Goal: Find specific fact: Find specific fact

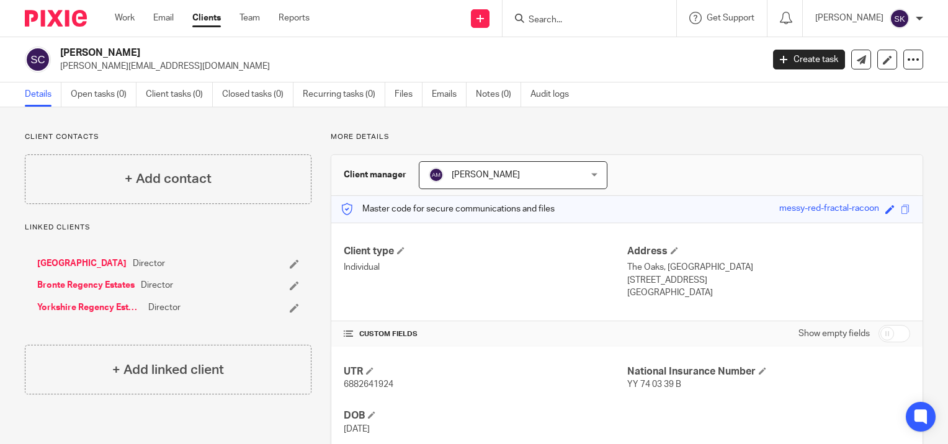
click at [544, 13] on form at bounding box center [593, 19] width 132 height 16
click at [549, 20] on input "Search" at bounding box center [583, 20] width 112 height 11
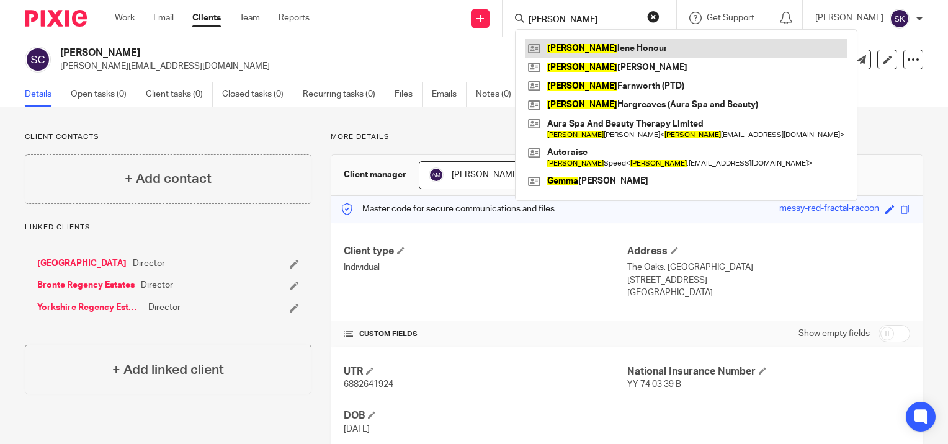
type input "emma"
click at [561, 45] on link at bounding box center [686, 48] width 323 height 19
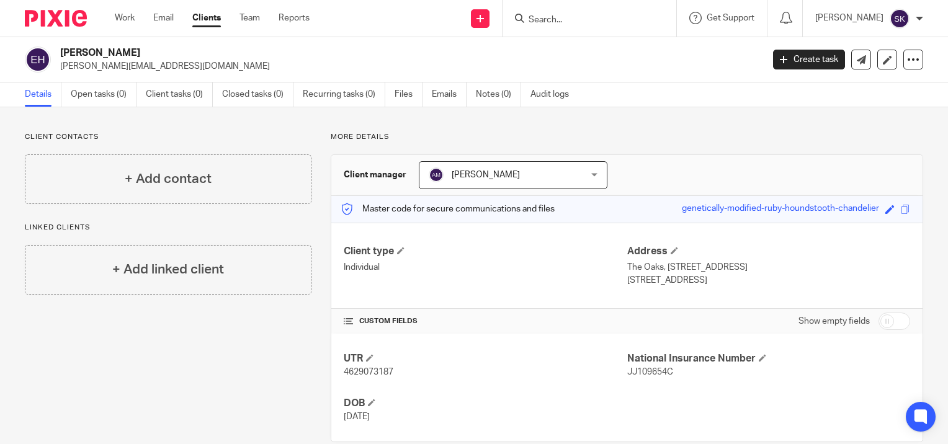
click at [382, 373] on span "4629073187" at bounding box center [369, 372] width 50 height 9
copy span "4629073187"
click at [561, 20] on input "Search" at bounding box center [583, 20] width 112 height 11
type input "aid"
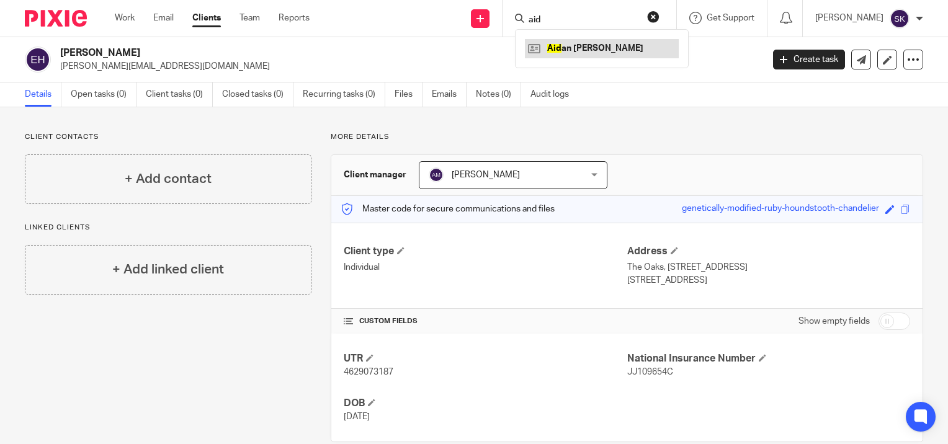
click at [576, 48] on link at bounding box center [602, 48] width 154 height 19
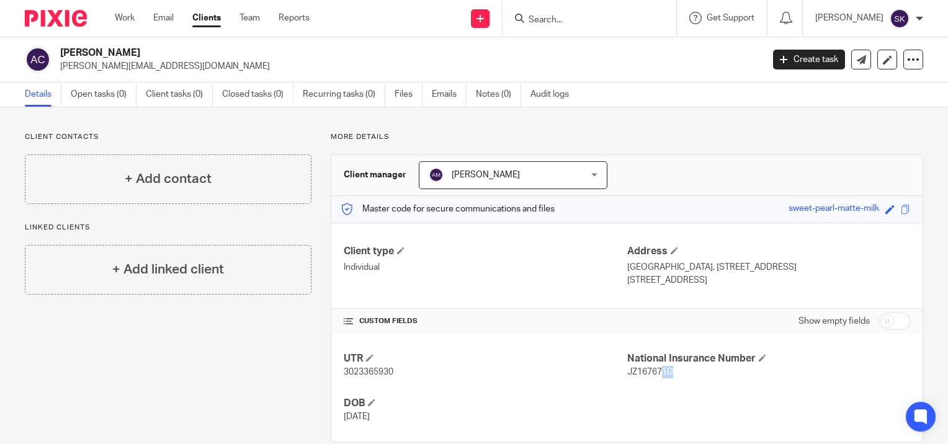
drag, startPoint x: 677, startPoint y: 369, endPoint x: 656, endPoint y: 367, distance: 20.5
click at [656, 367] on p "JZ167671D" at bounding box center [768, 372] width 283 height 12
click at [656, 368] on span "JZ167671D" at bounding box center [650, 372] width 46 height 9
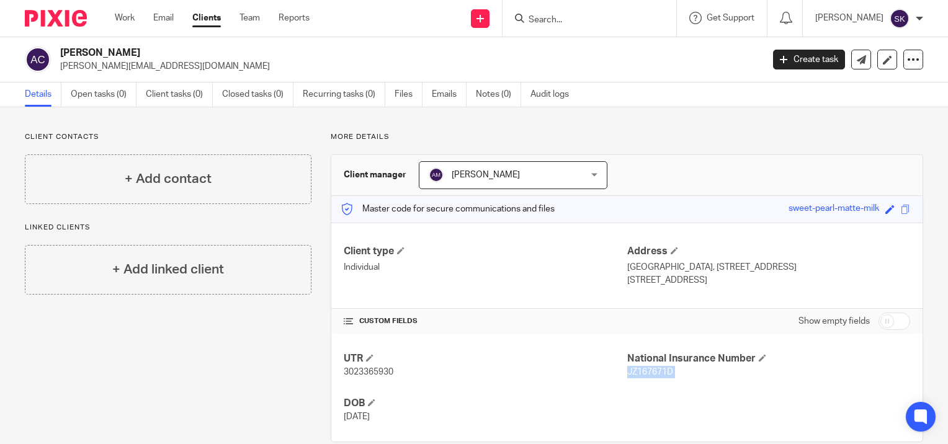
copy p "JZ167671D"
click at [357, 369] on span "3023365930" at bounding box center [369, 372] width 50 height 9
copy span "3023365930"
click at [558, 25] on input "Search" at bounding box center [583, 20] width 112 height 11
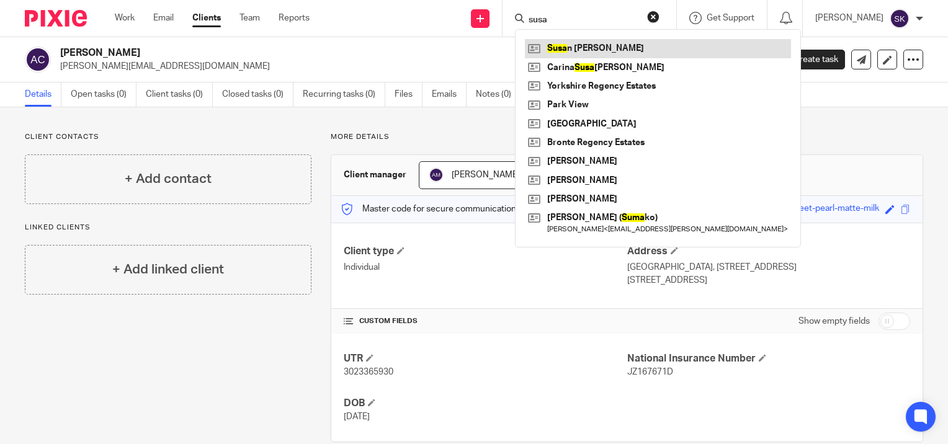
type input "susa"
click at [566, 50] on link at bounding box center [658, 48] width 266 height 19
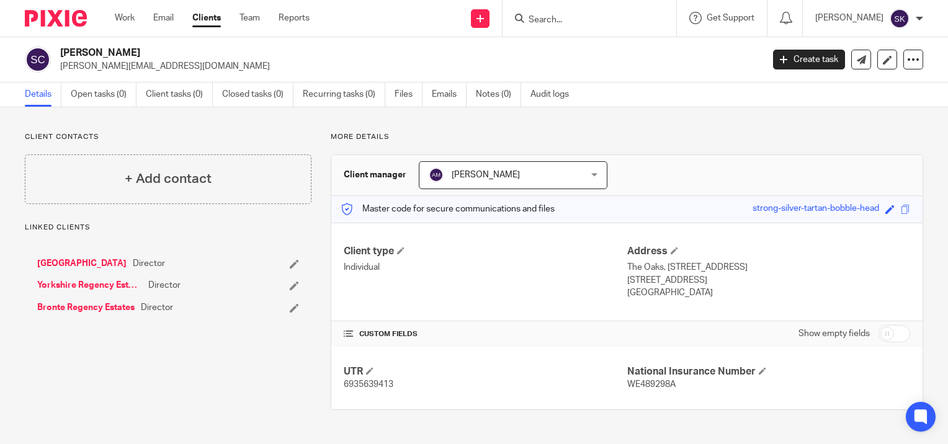
click at [388, 382] on span "6935639413" at bounding box center [369, 384] width 50 height 9
copy span "6935639413"
